Goal: Complete application form

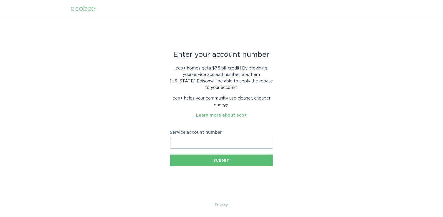
click at [188, 141] on input "Service account number" at bounding box center [221, 143] width 103 height 12
click at [174, 142] on input "Service account number" at bounding box center [221, 143] width 103 height 12
paste input "8002815161"
type input "8002815161"
click at [203, 159] on div "Submit" at bounding box center [221, 161] width 97 height 4
